Goal: Task Accomplishment & Management: Manage account settings

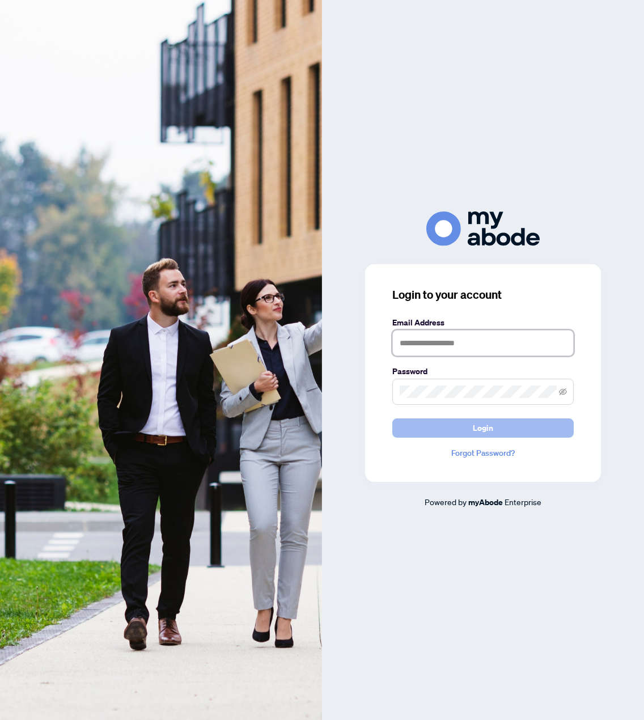
type input "**********"
click at [495, 427] on button "Login" at bounding box center [482, 428] width 181 height 19
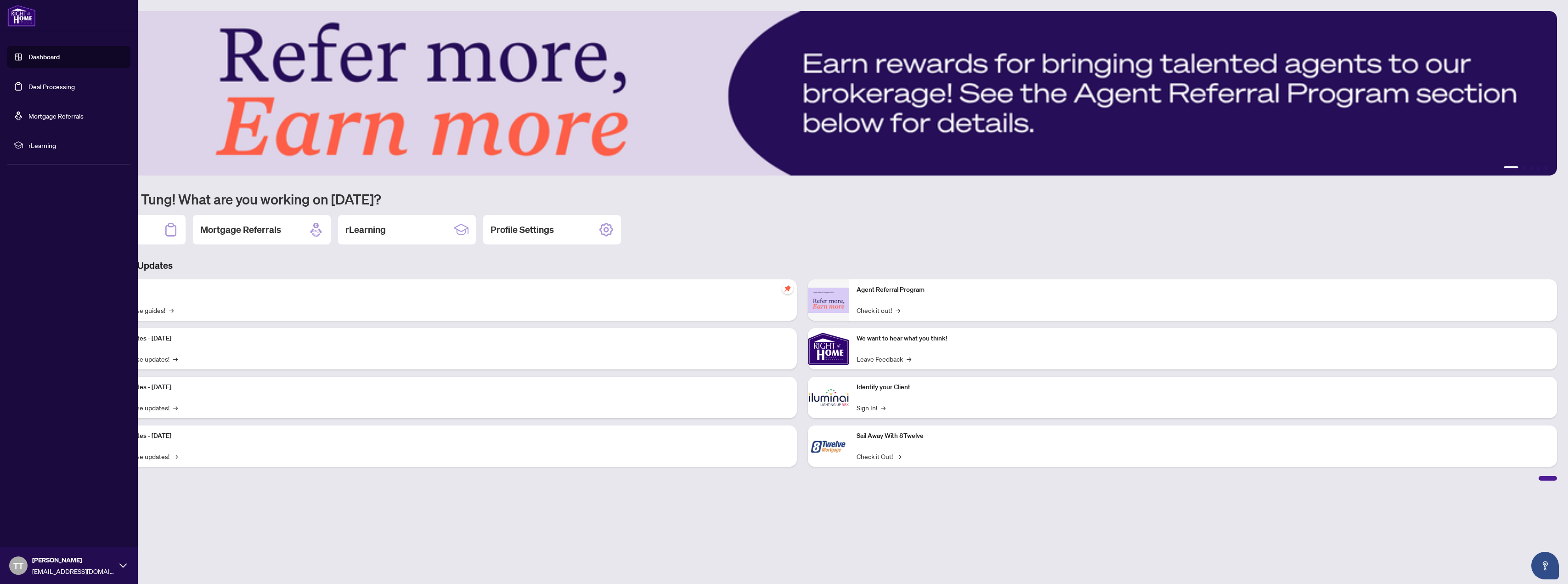
click at [44, 91] on link "Deal Processing" at bounding box center [51, 87] width 46 height 8
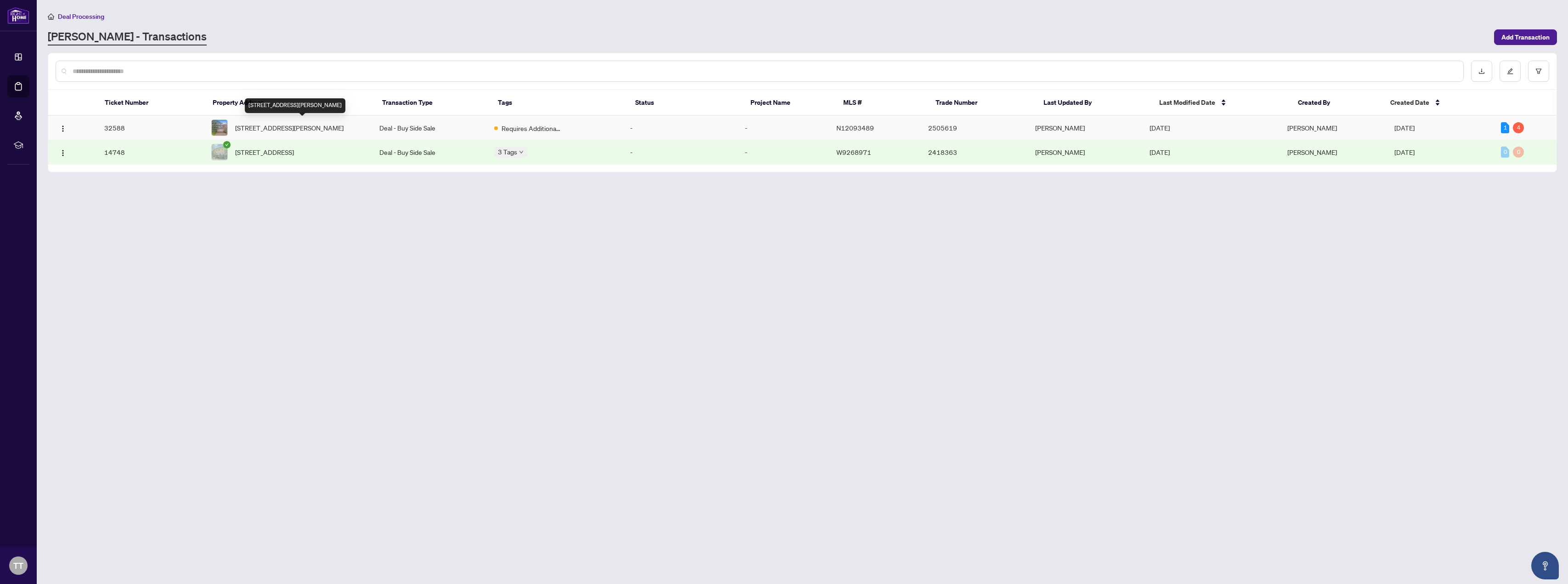
click at [258, 129] on span "[STREET_ADDRESS][PERSON_NAME]" at bounding box center [289, 127] width 109 height 10
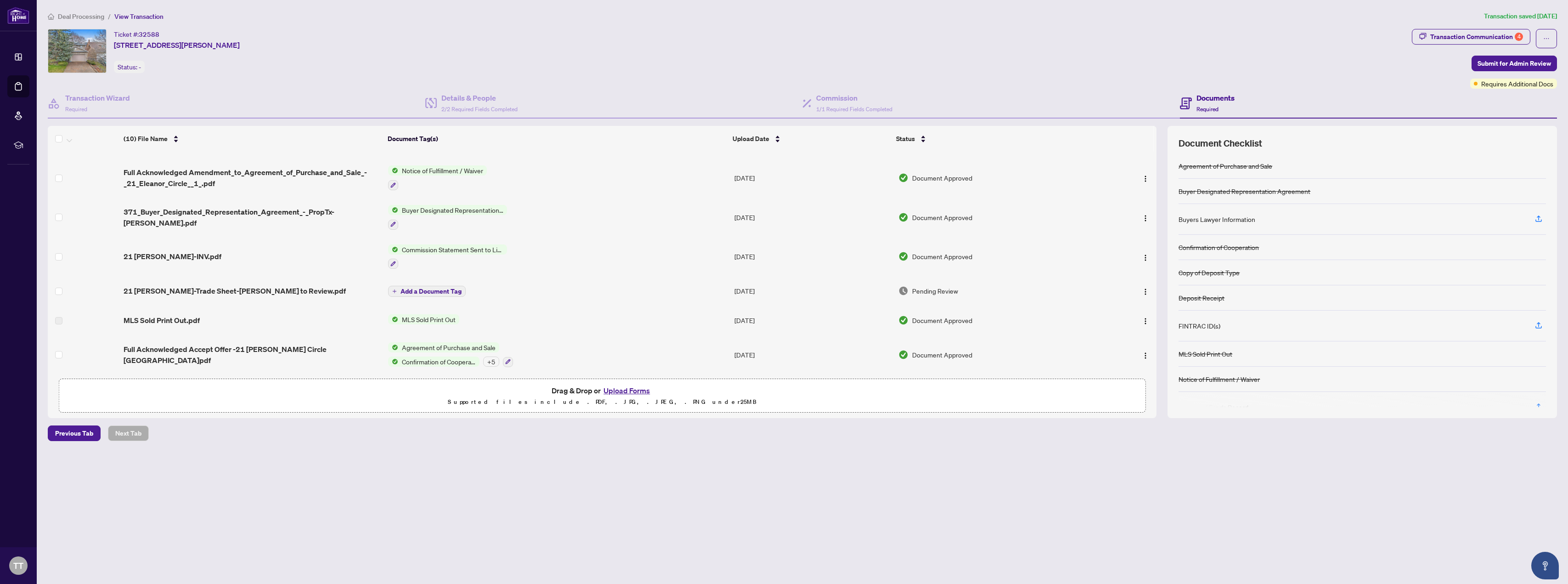
scroll to position [143, 0]
click at [234, 290] on span "21 [PERSON_NAME]-Trade Sheet-[PERSON_NAME] to Review.pdf" at bounding box center [235, 291] width 223 height 11
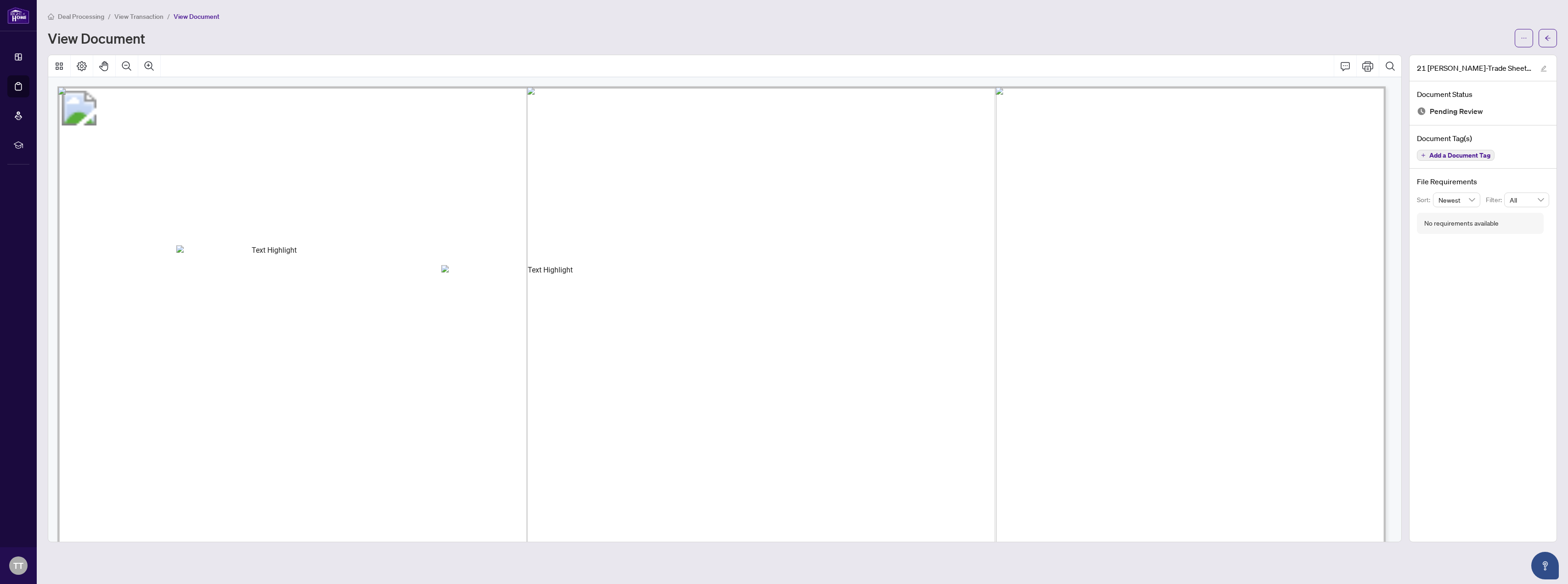
drag, startPoint x: 1496, startPoint y: 358, endPoint x: 1496, endPoint y: 352, distance: 6.0
click at [522, 355] on div "21 [PERSON_NAME]-Trade Sheet-[PERSON_NAME] to Review.pdf Document Status Pendin…" at bounding box center [1483, 298] width 148 height 488
click at [522, 38] on icon "ellipsis" at bounding box center [1524, 38] width 6 height 6
click at [522, 58] on span "Download" at bounding box center [1491, 58] width 70 height 10
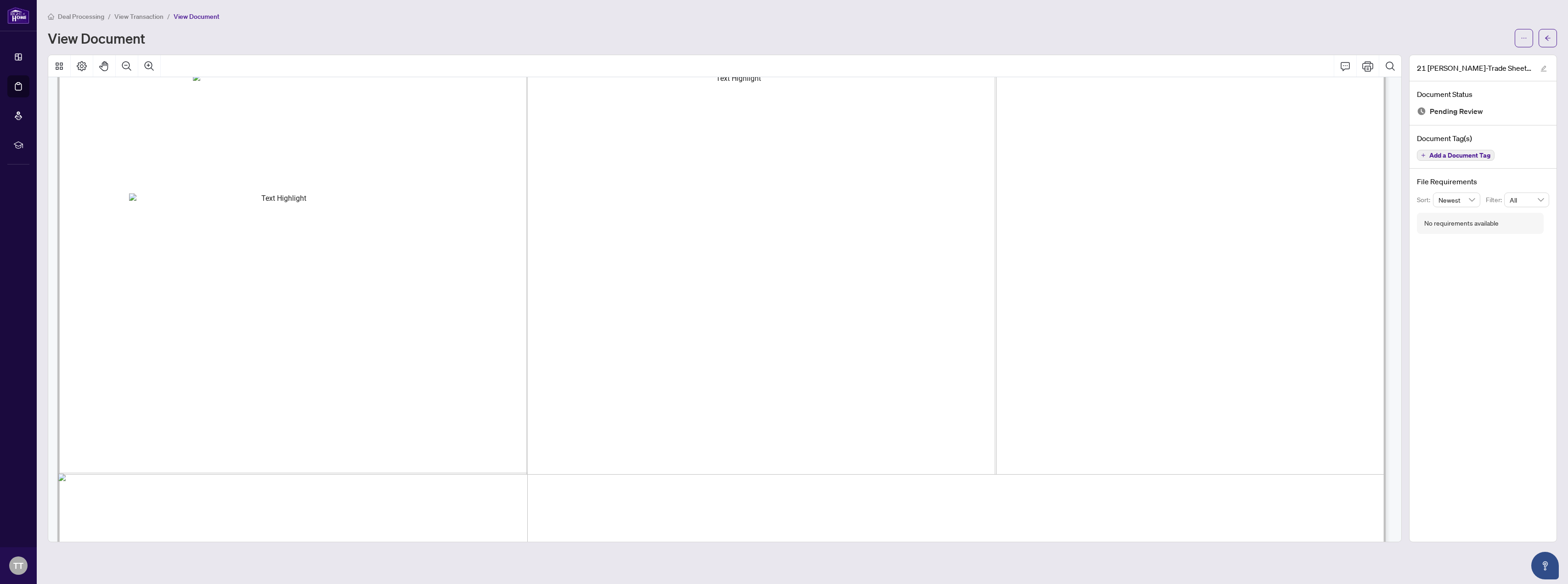
scroll to position [1102, 0]
click at [522, 347] on span "Pls enter DOB & add Fintrac Fee when rec'd Fintrac; pls send updated TS with Fi…" at bounding box center [458, 350] width 602 height 14
click at [197, 353] on span "Pls enter DOB & add Fintrac Fee when rec'd Fintrac; pls send updated TS with Fi…" at bounding box center [458, 350] width 602 height 14
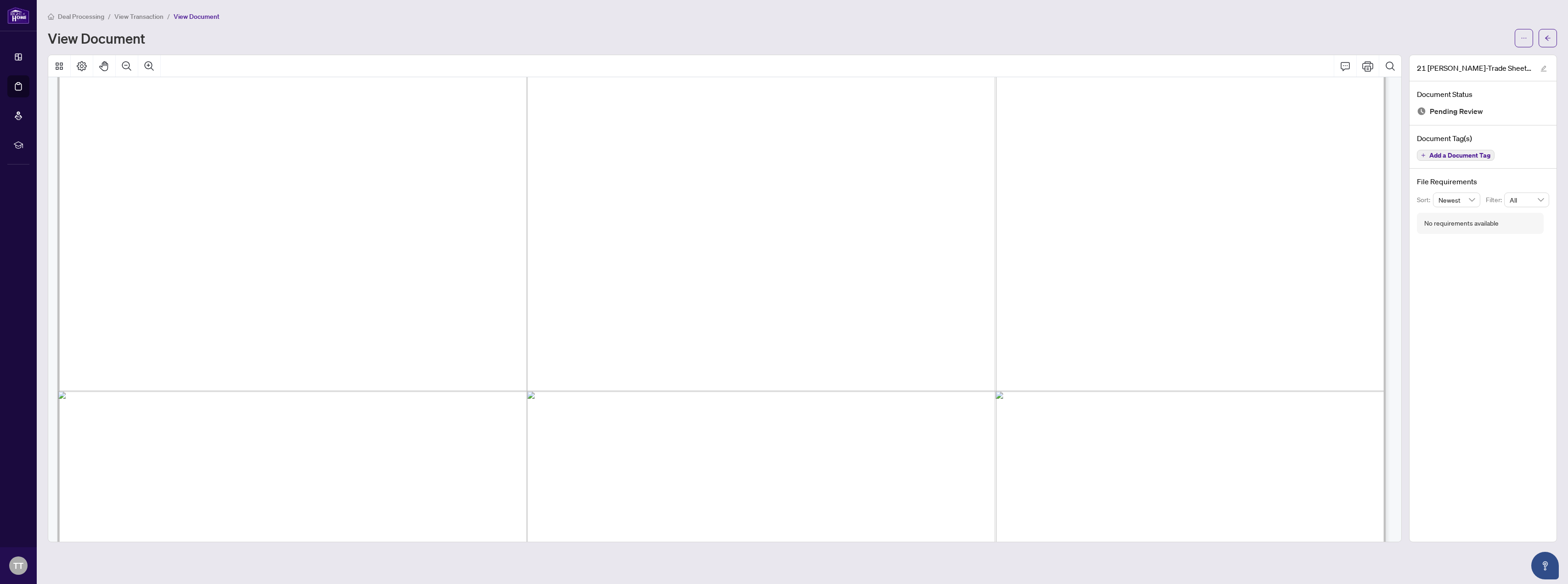
click at [200, 352] on span "Pls enter DOB & add Fintrac Fee when rec'd Fintrac; pls send updated TS with Fi…" at bounding box center [458, 350] width 602 height 14
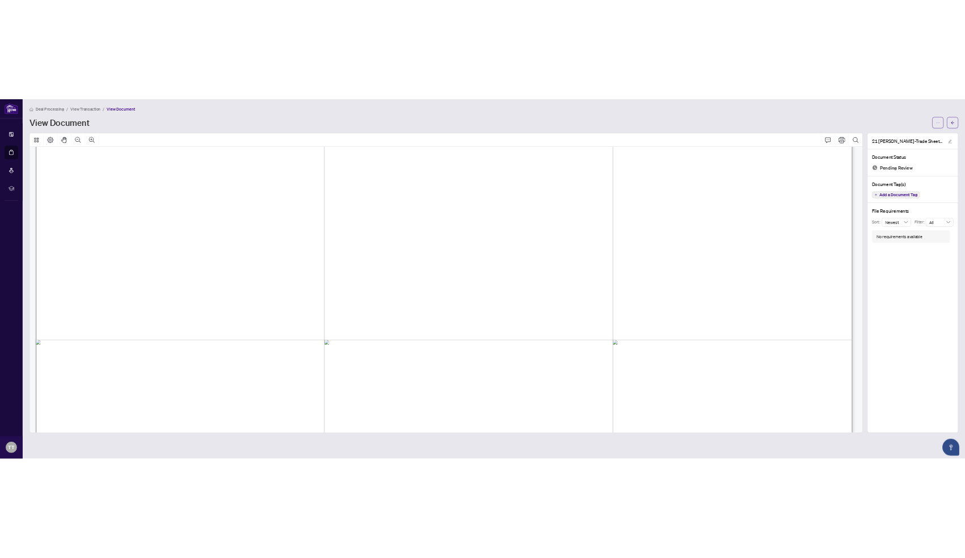
scroll to position [487, 0]
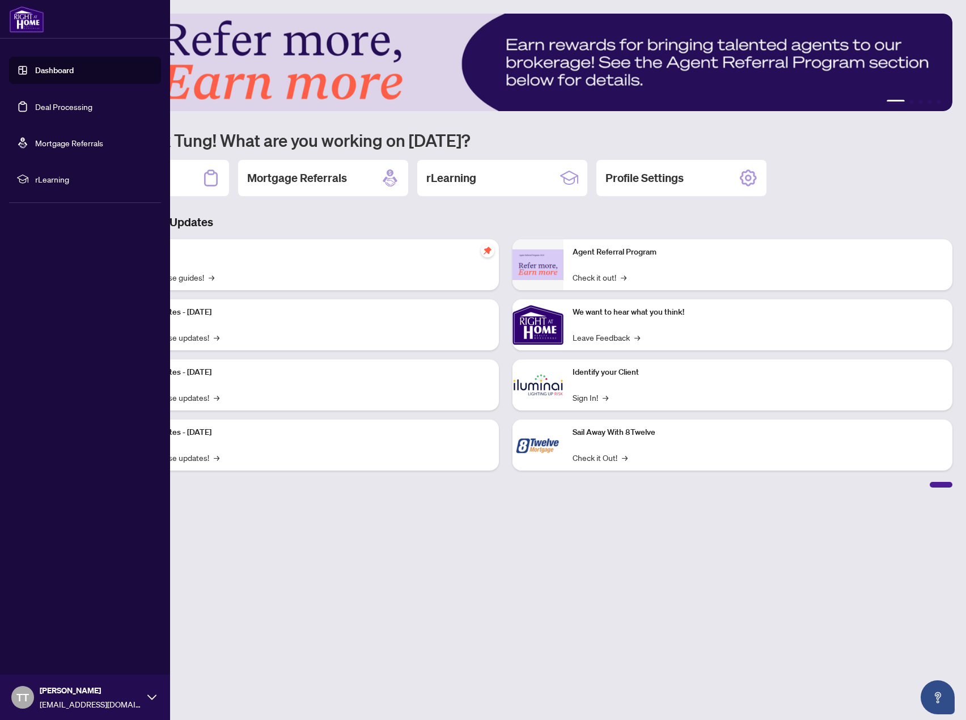
click at [43, 108] on link "Deal Processing" at bounding box center [63, 107] width 57 height 10
